Goal: Check status

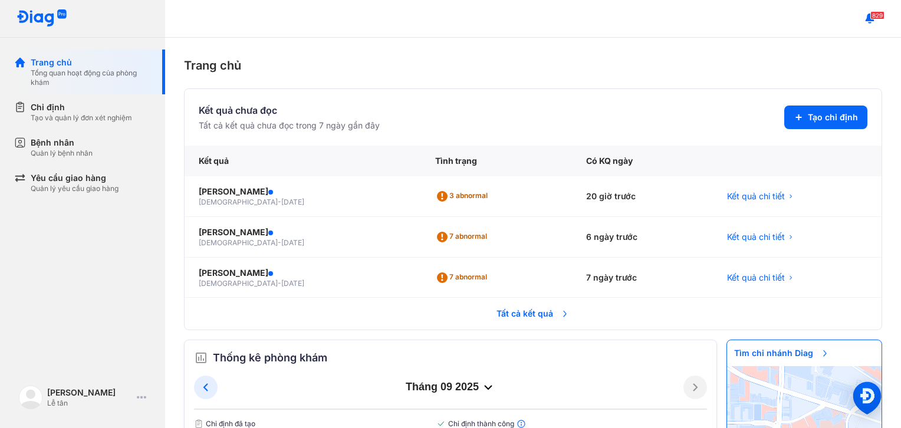
click at [523, 310] on span "Tất cả kết quả" at bounding box center [532, 314] width 87 height 26
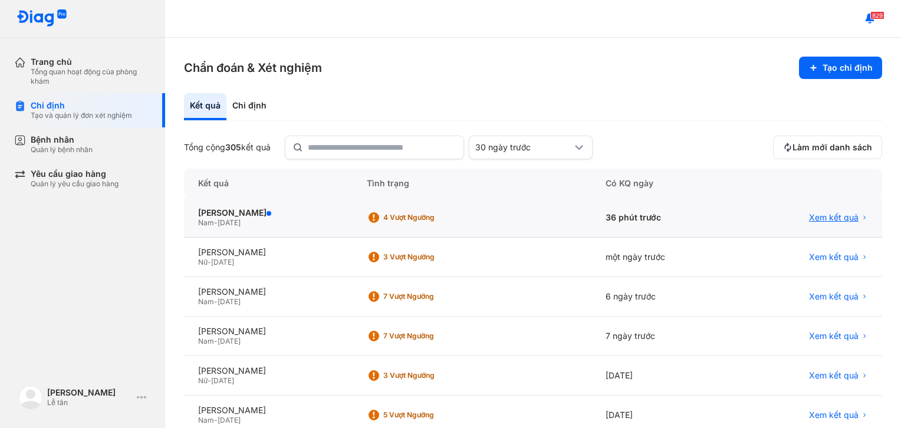
click at [821, 215] on span "Xem kết quả" at bounding box center [834, 217] width 50 height 11
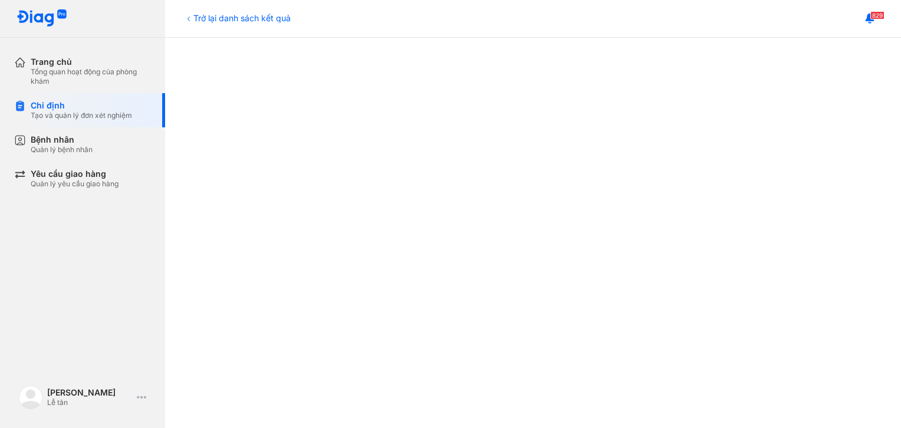
scroll to position [576, 0]
